Goal: Navigation & Orientation: Find specific page/section

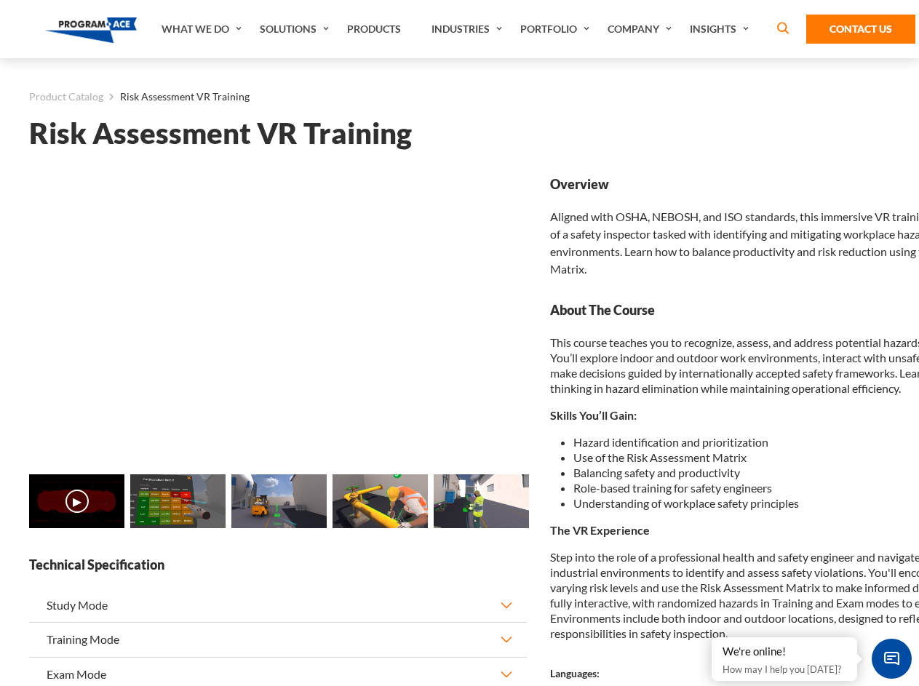
click at [296, 29] on link "Solutions" at bounding box center [296, 29] width 87 height 58
click at [0, 0] on div "AI & Computer Vision Solutions Computer Vision Quality Control AI tools for fas…" at bounding box center [0, 0] width 0 height 0
click at [0, 0] on div "AI & Computer Vision Solutions Virtual Training Solutions Virtual Tour Solution…" at bounding box center [0, 0] width 0 height 0
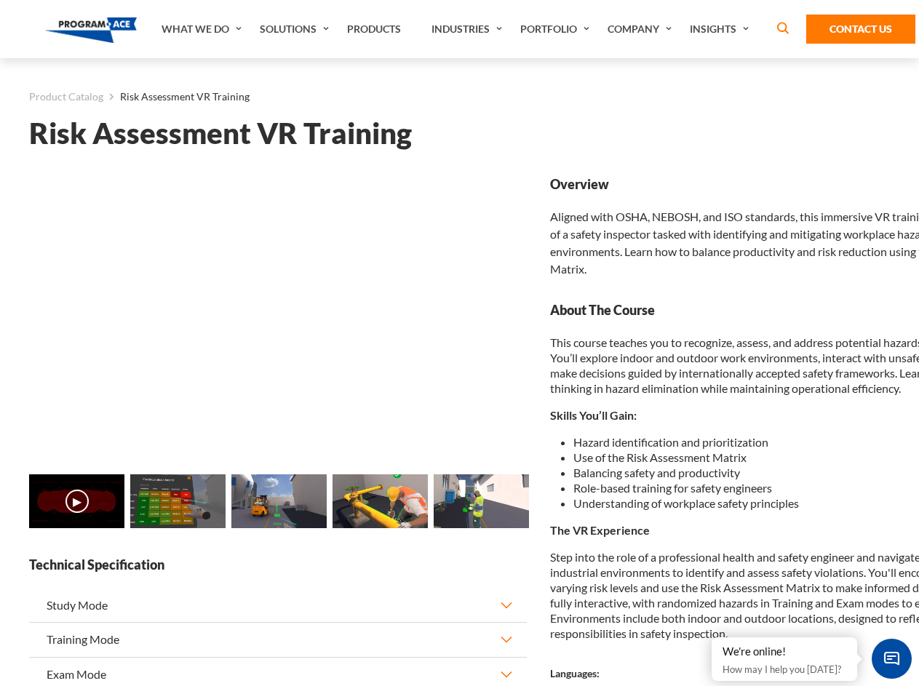
click at [0, 0] on div "AI & Computer Vision Solutions Virtual Training Solutions Virtual Tour Solution…" at bounding box center [0, 0] width 0 height 0
click at [0, 0] on div "AI & Computer Vision Solutions Computer Vision Quality Control AI tools for fas…" at bounding box center [0, 0] width 0 height 0
